Goal: Obtain resource: Download file/media

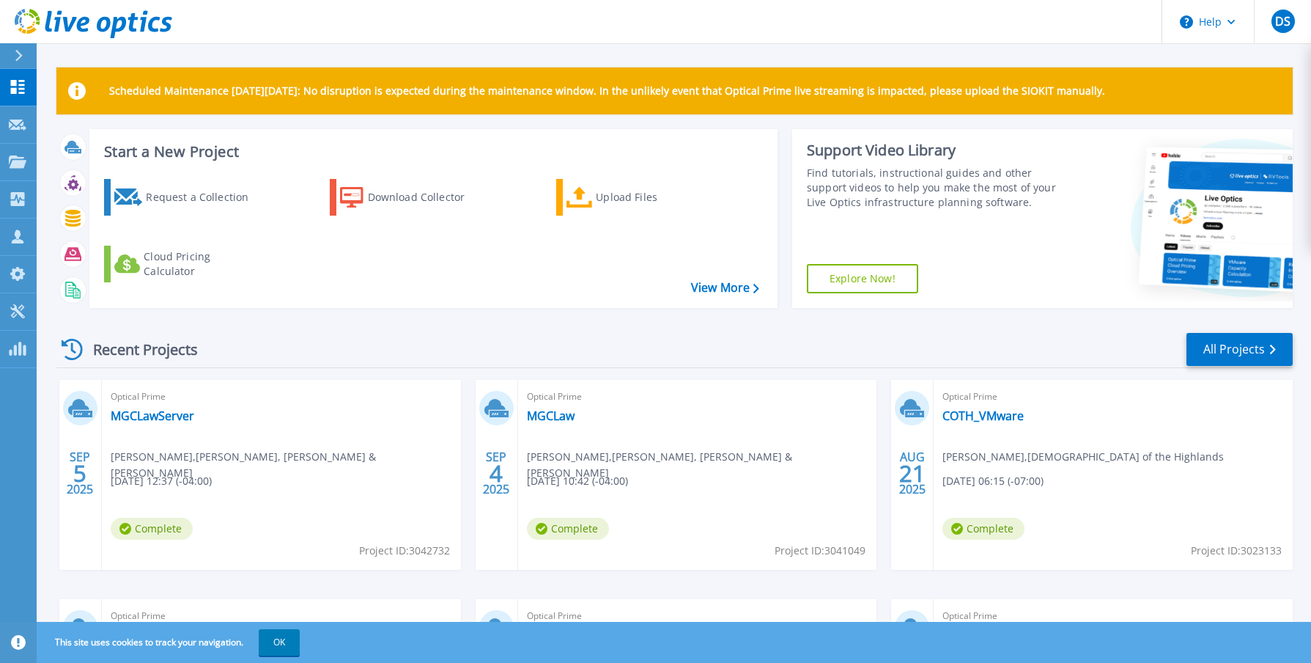
click at [553, 433] on div "Optical Prime MGCLaw Michael Lawson , MCANGUS, GOUDELOCK & COURIE 09/04/2025, 1…" at bounding box center [697, 475] width 359 height 190
click at [555, 418] on link "MGCLaw" at bounding box center [551, 415] width 48 height 15
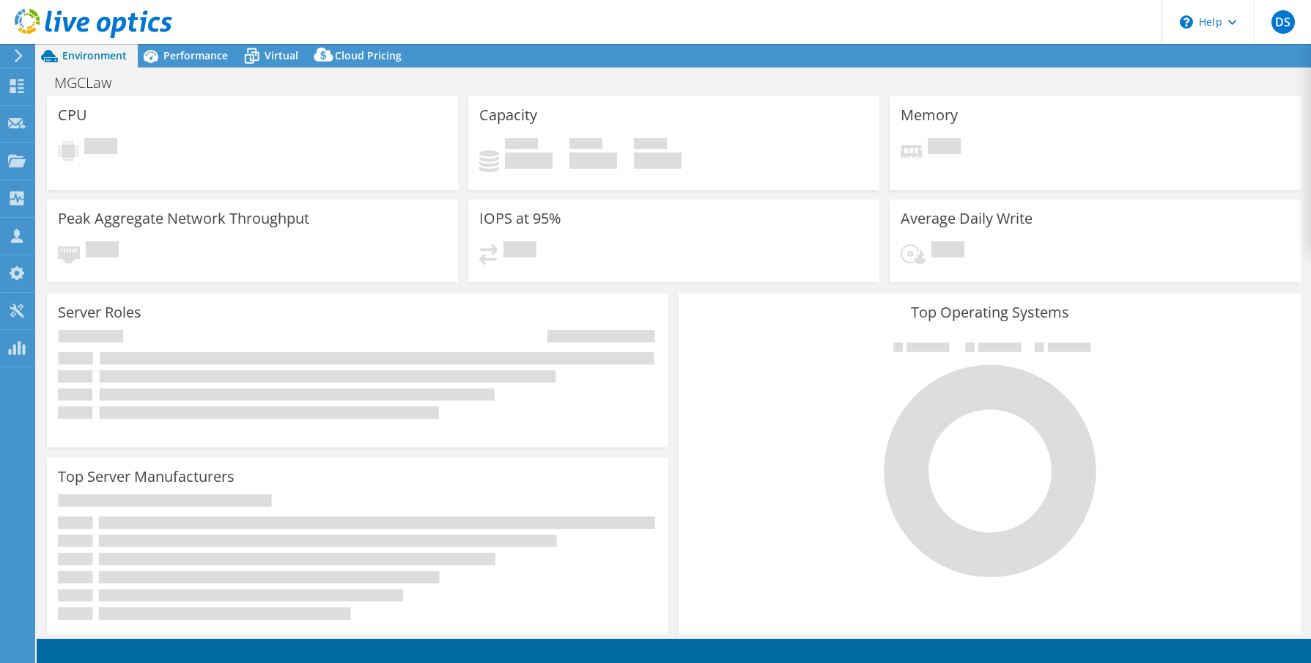
select select "USD"
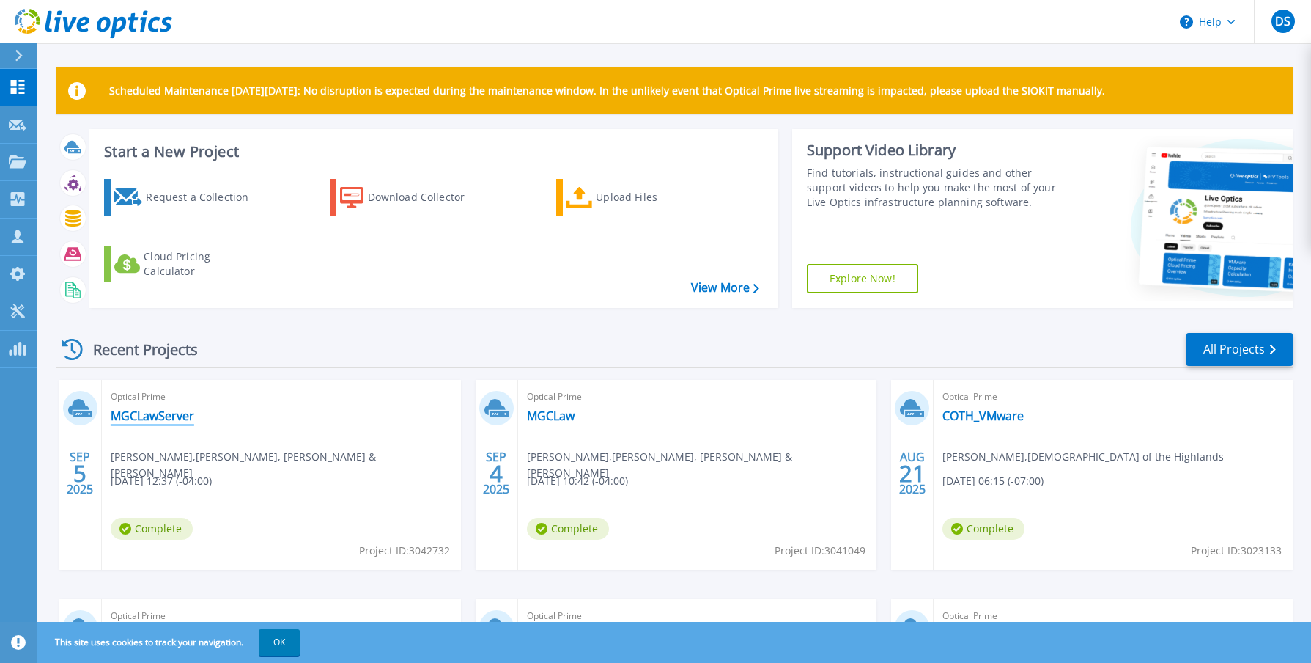
click at [169, 410] on link "MGCLawServer" at bounding box center [153, 415] width 84 height 15
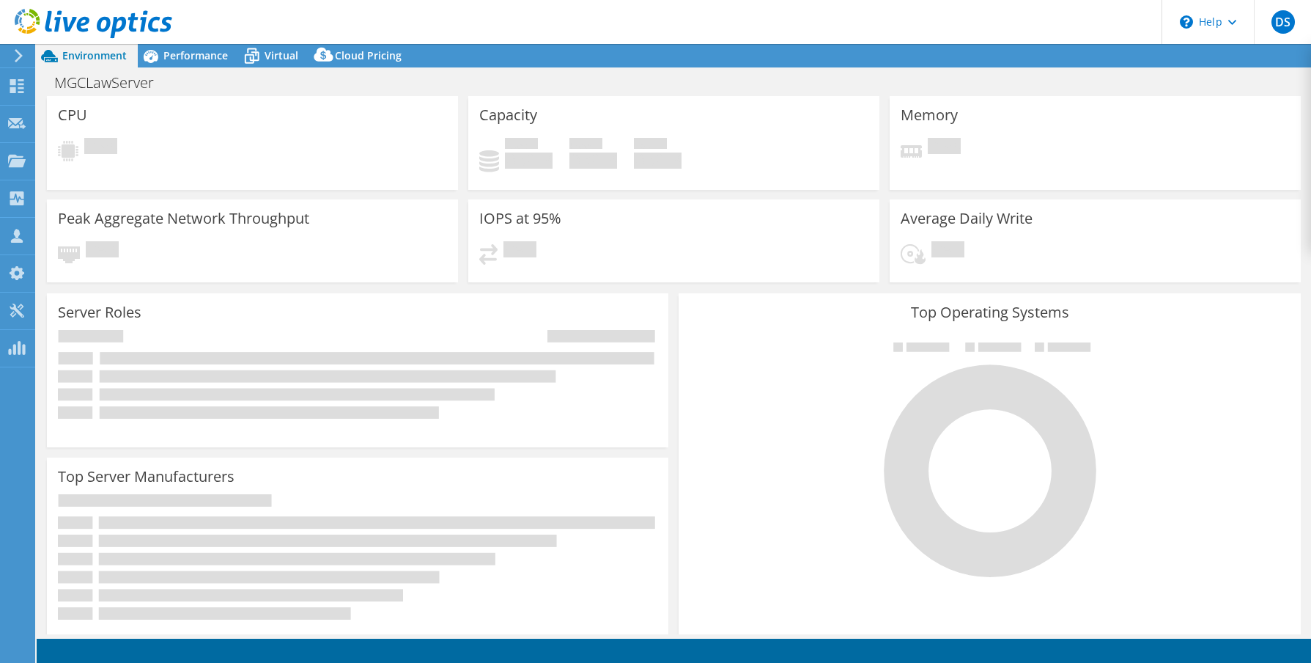
select select "USD"
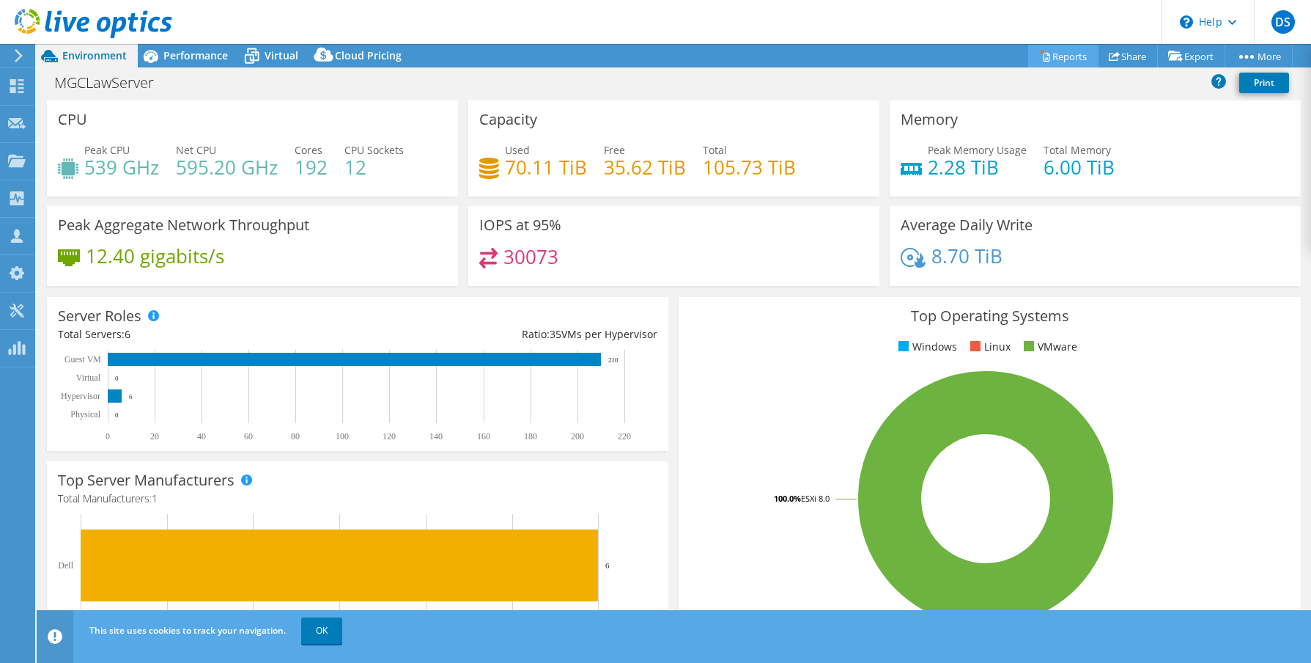
click at [1066, 55] on link "Reports" at bounding box center [1063, 56] width 70 height 23
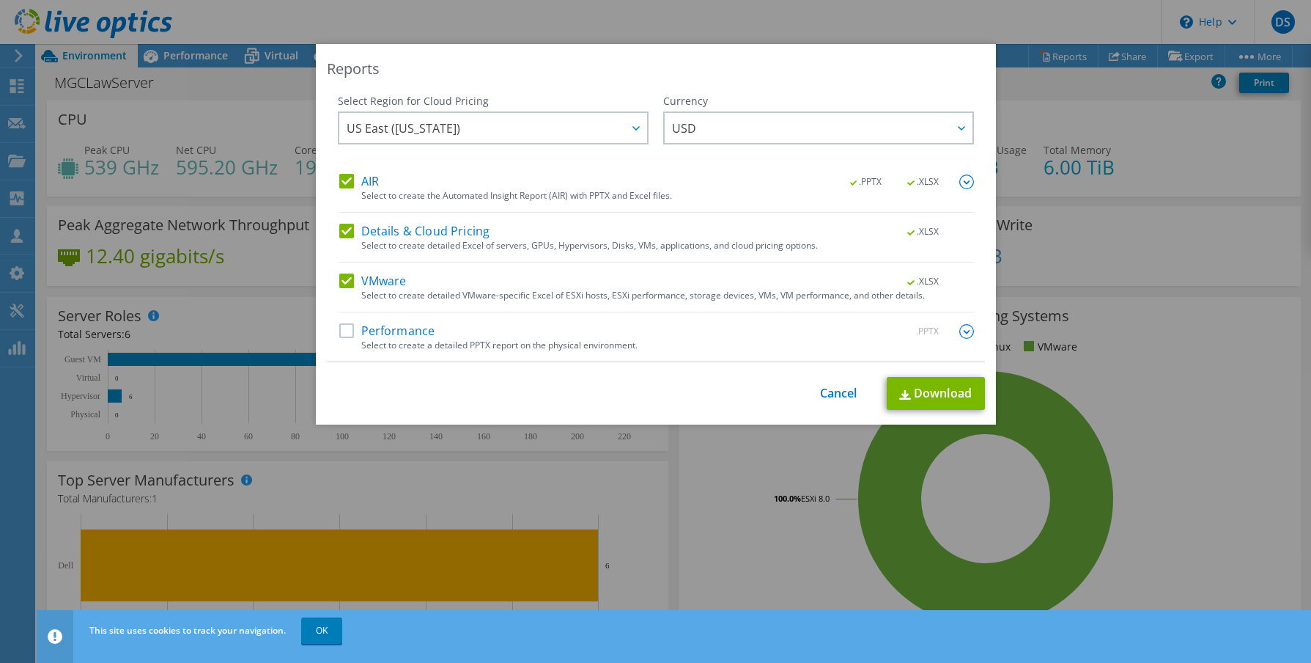
click at [344, 183] on label "AIR" at bounding box center [359, 181] width 40 height 15
click at [0, 0] on input "AIR" at bounding box center [0, 0] width 0 height 0
click at [347, 283] on label "VMware" at bounding box center [372, 281] width 67 height 15
click at [0, 0] on input "VMware" at bounding box center [0, 0] width 0 height 0
click at [958, 385] on link "Download" at bounding box center [936, 393] width 98 height 33
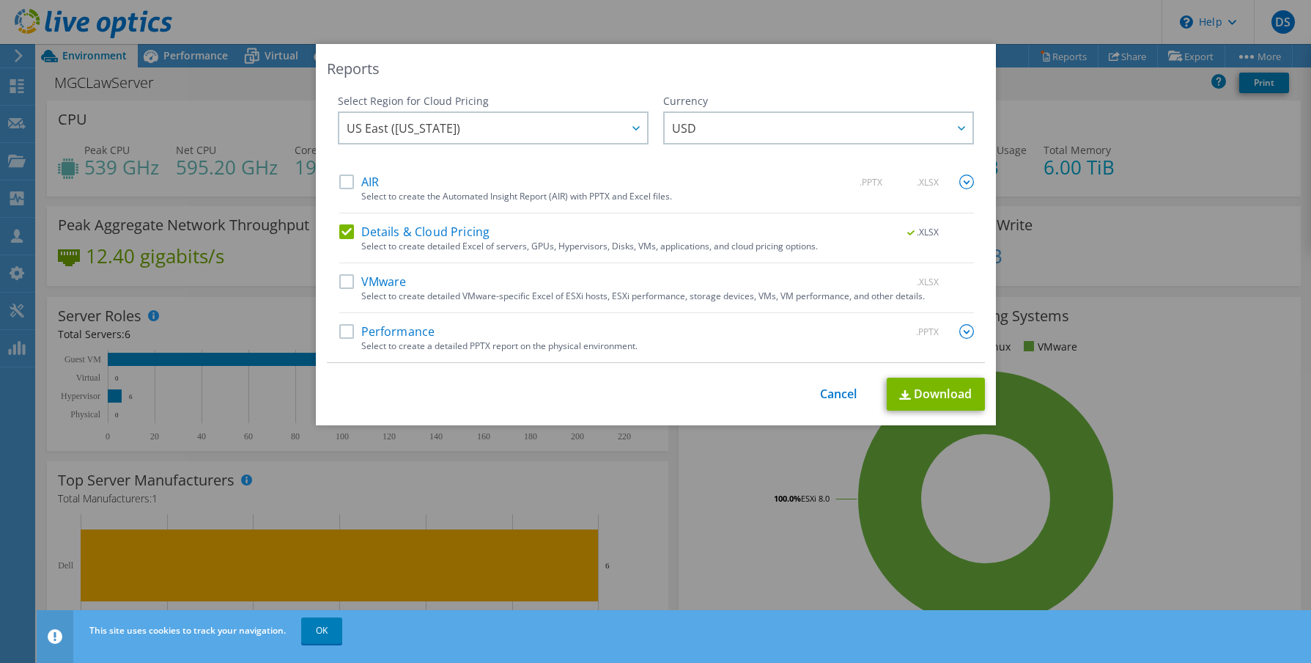
click at [1017, 175] on div "Reports Select Region for Cloud Pricing Asia Pacific (Hong Kong) Asia Pacific (…" at bounding box center [655, 331] width 1311 height 575
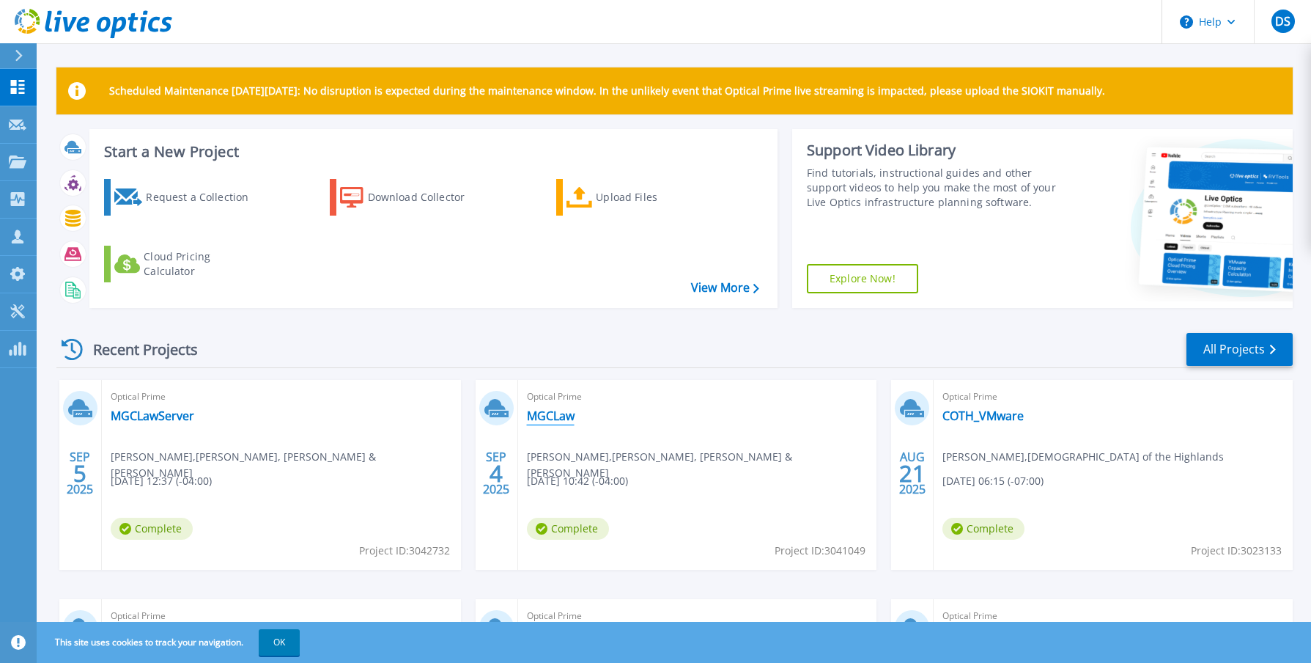
click at [541, 413] on link "MGCLaw" at bounding box center [551, 415] width 48 height 15
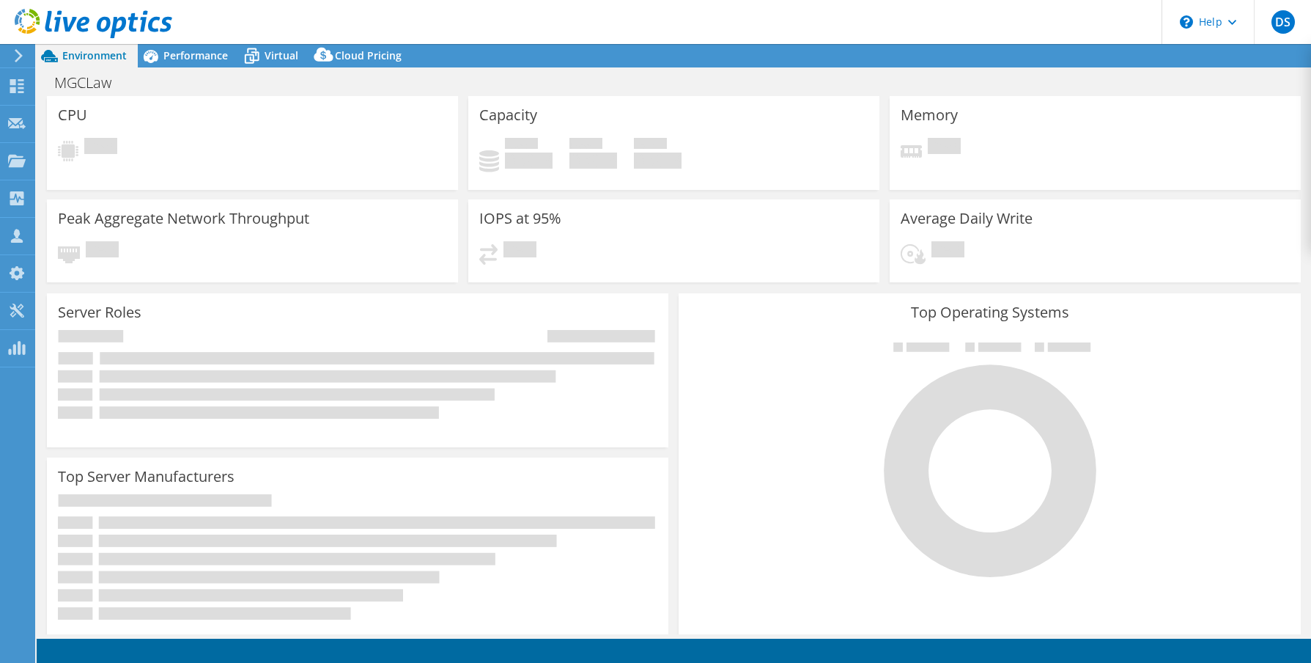
select select "USD"
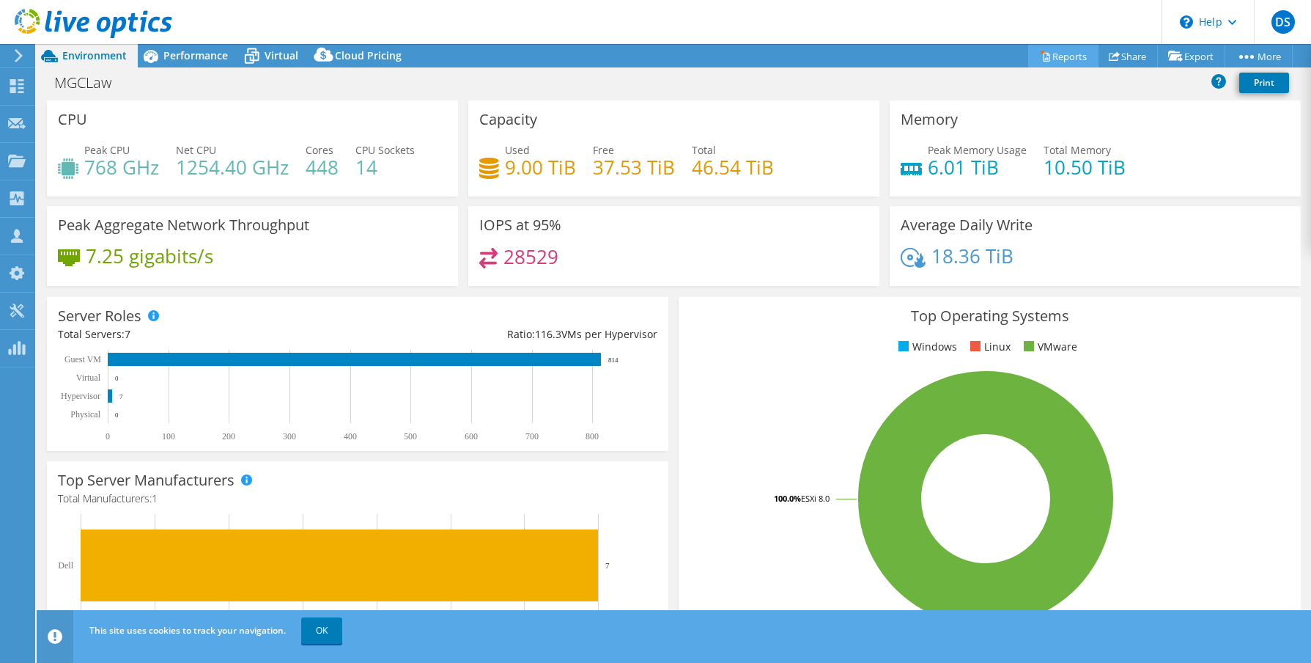
click at [1062, 55] on link "Reports" at bounding box center [1063, 56] width 70 height 23
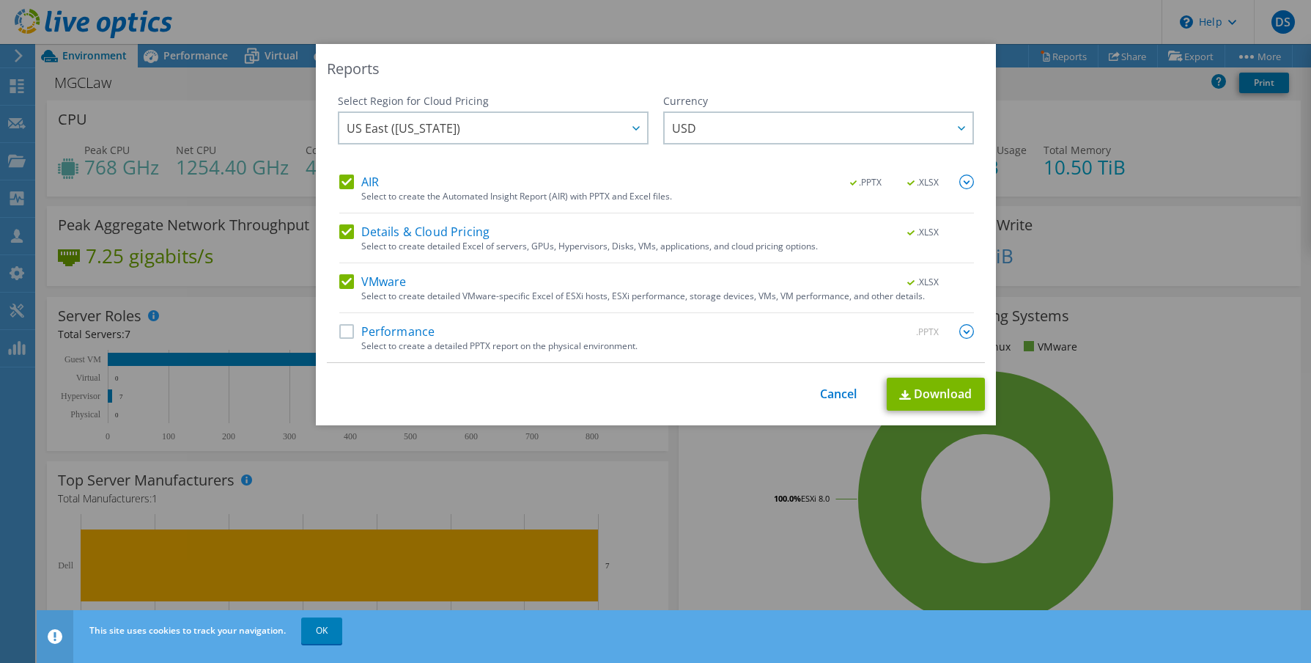
click at [345, 174] on label "AIR" at bounding box center [359, 181] width 40 height 15
click at [0, 0] on input "AIR" at bounding box center [0, 0] width 0 height 0
click at [348, 284] on label "VMware" at bounding box center [372, 281] width 67 height 15
click at [0, 0] on input "VMware" at bounding box center [0, 0] width 0 height 0
click at [942, 392] on link "Download" at bounding box center [936, 393] width 98 height 33
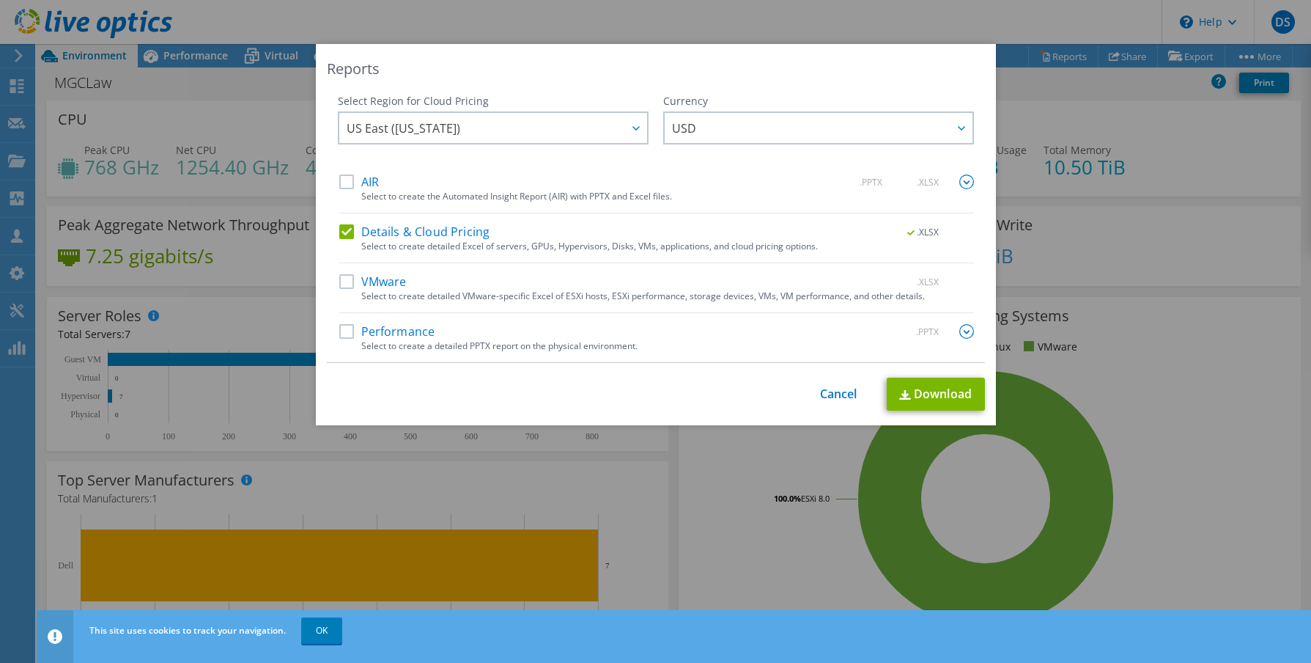
click at [827, 396] on link "Cancel" at bounding box center [838, 394] width 37 height 14
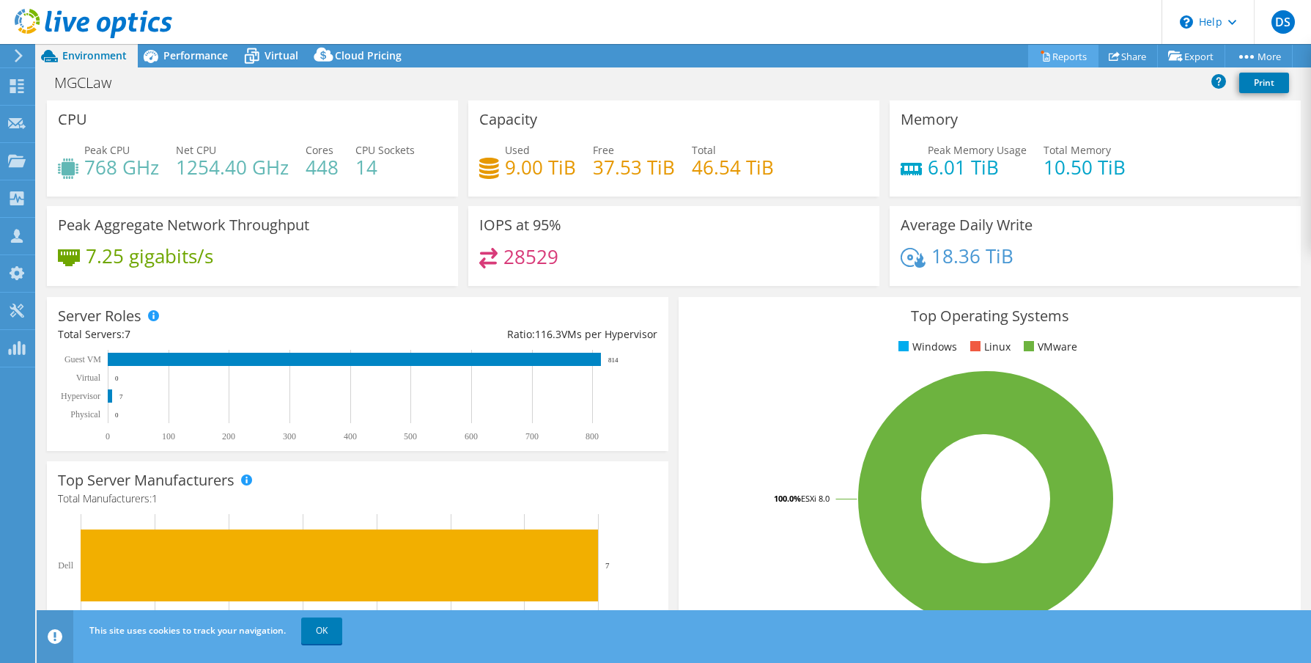
click at [1055, 55] on link "Reports" at bounding box center [1063, 56] width 70 height 23
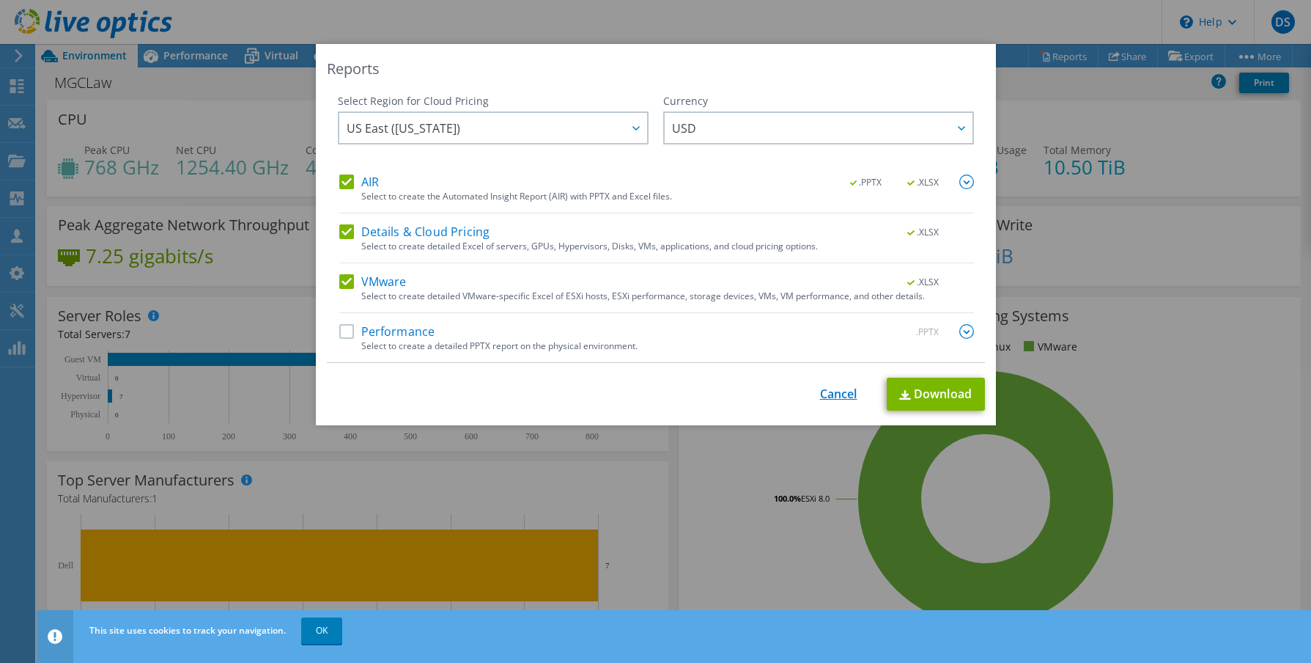
click at [835, 391] on link "Cancel" at bounding box center [838, 394] width 37 height 14
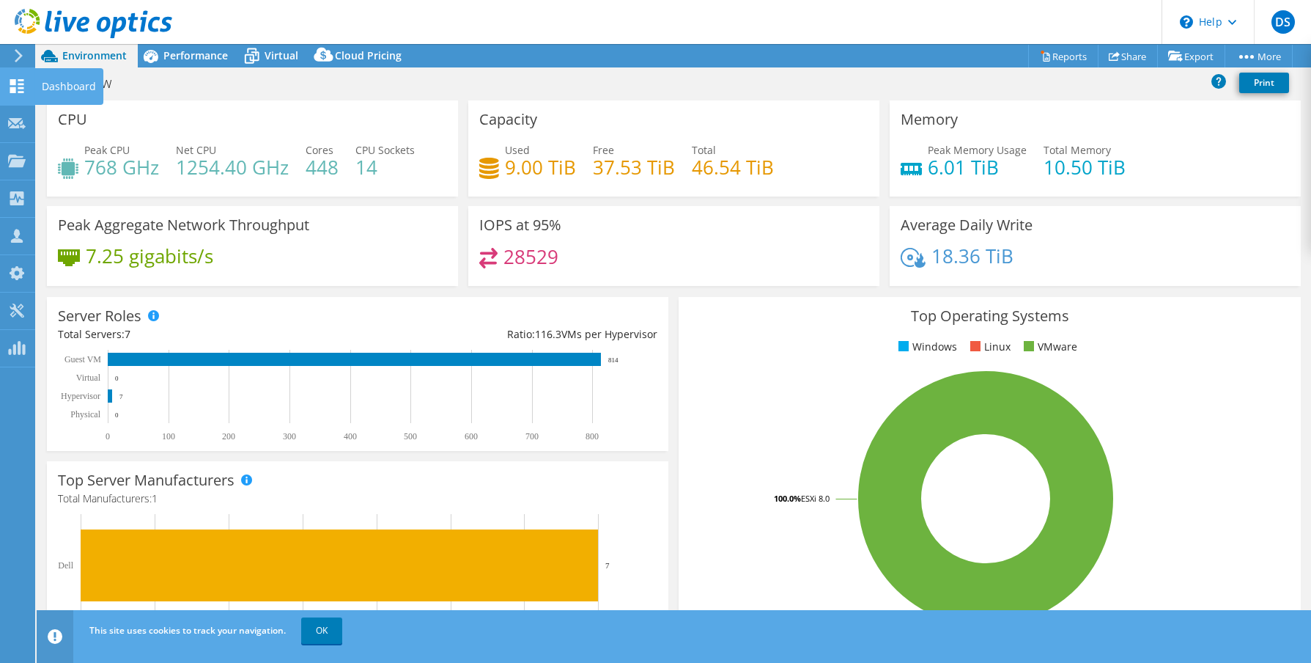
click at [12, 90] on use at bounding box center [17, 86] width 14 height 14
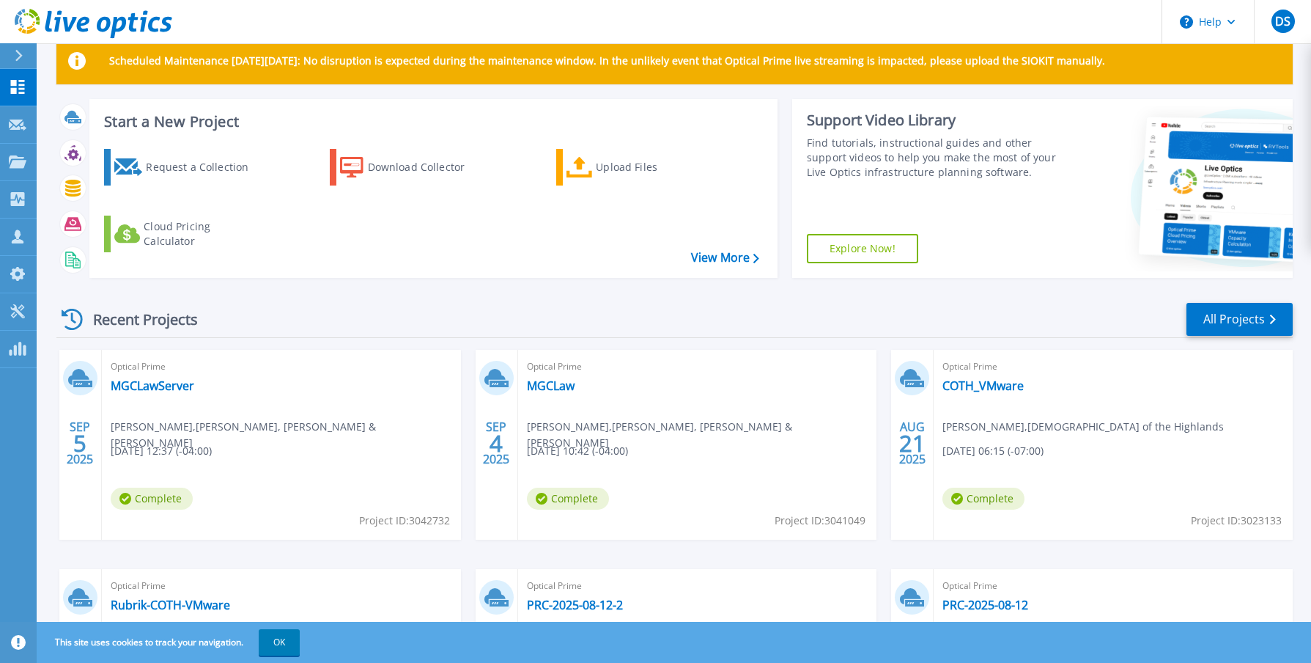
scroll to position [32, 0]
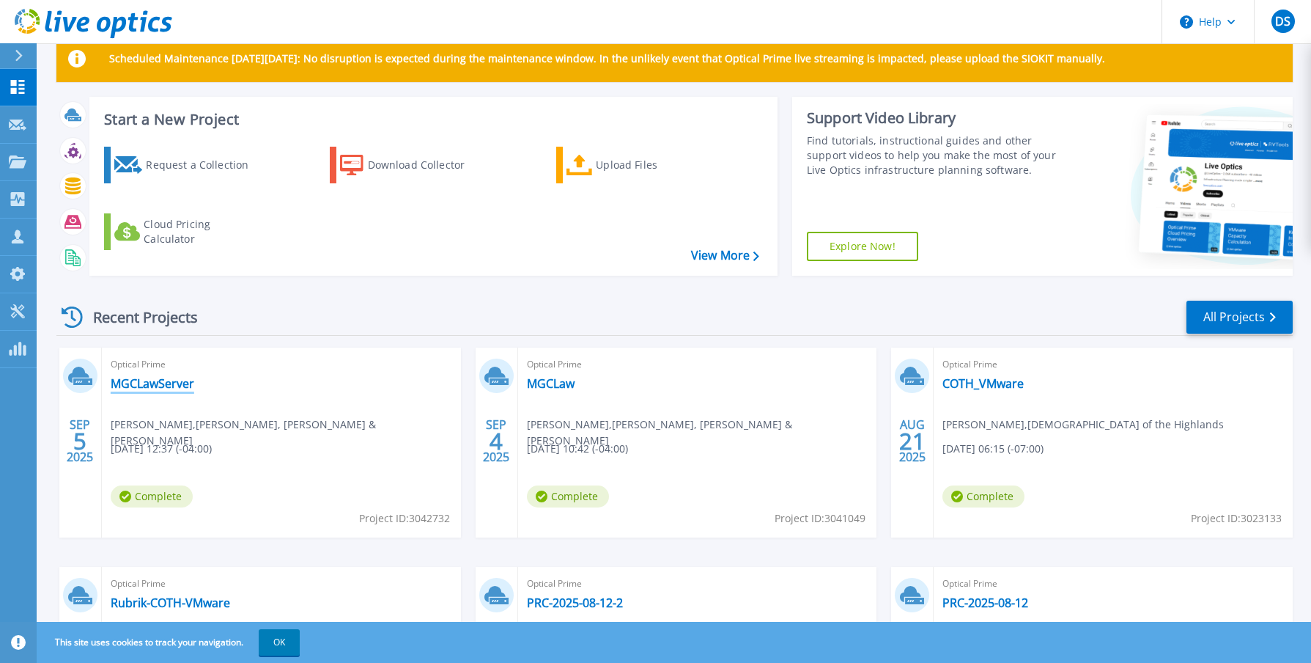
click at [164, 379] on link "MGCLawServer" at bounding box center [153, 383] width 84 height 15
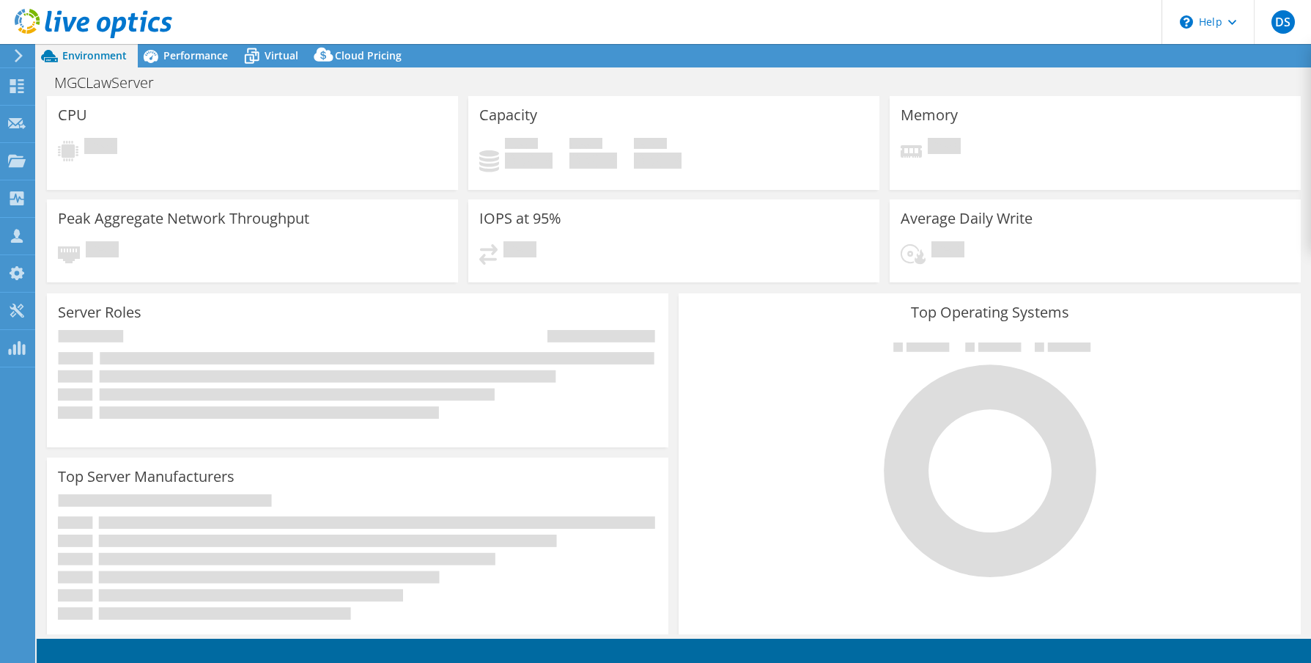
select select "USD"
